Goal: Entertainment & Leisure: Consume media (video, audio)

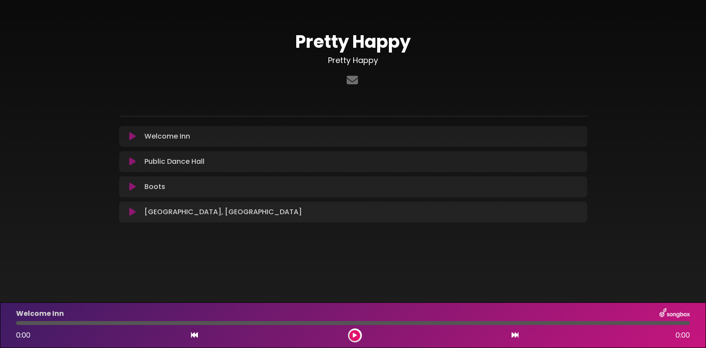
click at [127, 136] on button at bounding box center [132, 136] width 17 height 9
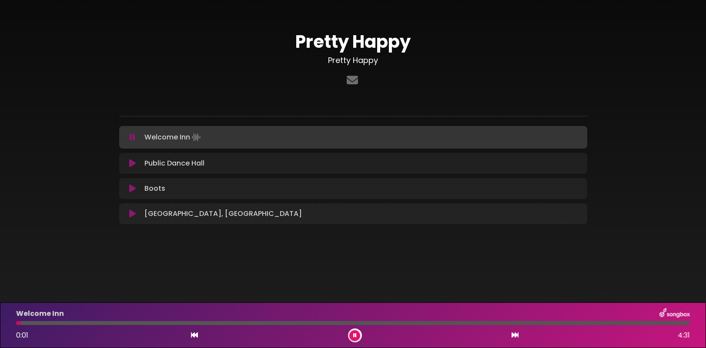
click at [128, 162] on button at bounding box center [132, 163] width 17 height 9
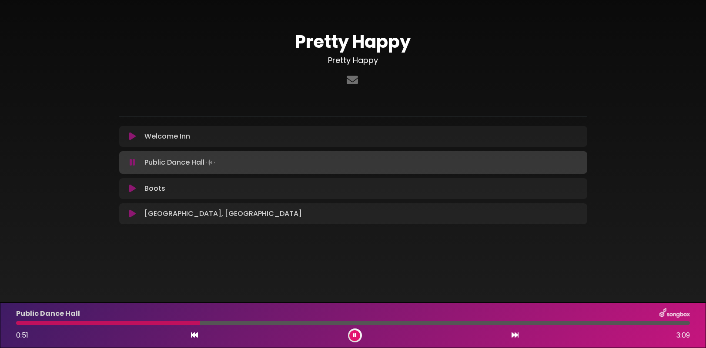
click at [133, 190] on icon at bounding box center [132, 188] width 7 height 9
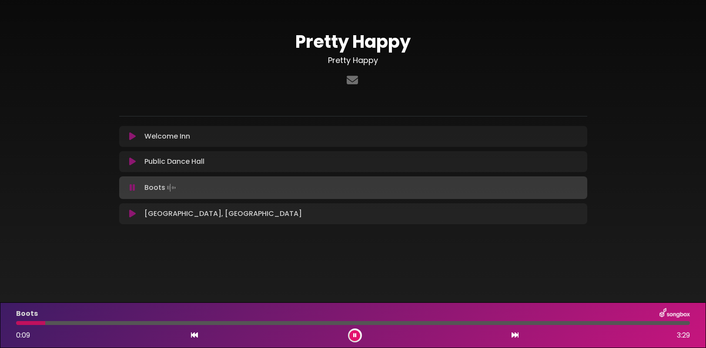
click at [131, 212] on icon at bounding box center [132, 214] width 7 height 9
